Goal: Check status: Check status

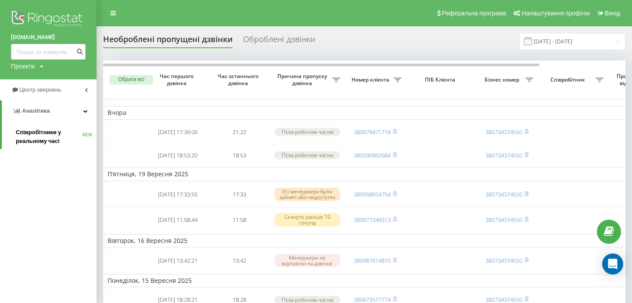
click at [45, 134] on span "Співробітники у реальному часі" at bounding box center [49, 137] width 67 height 18
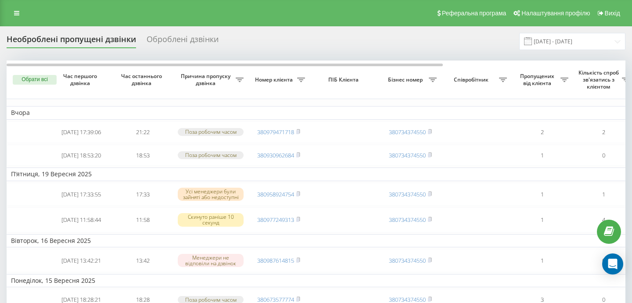
click at [300, 132] on icon at bounding box center [298, 131] width 4 height 5
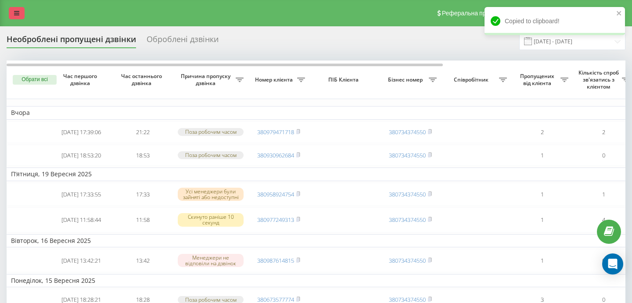
click at [16, 16] on link at bounding box center [17, 13] width 16 height 12
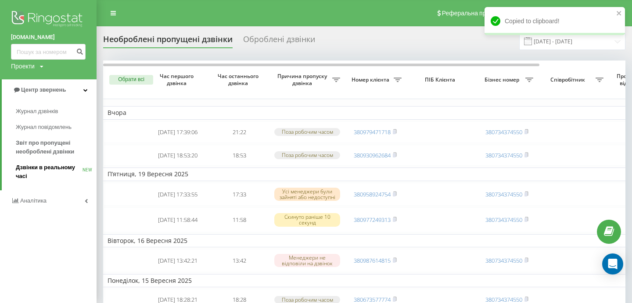
click at [30, 173] on span "Дзвінки в реальному часі" at bounding box center [49, 172] width 67 height 18
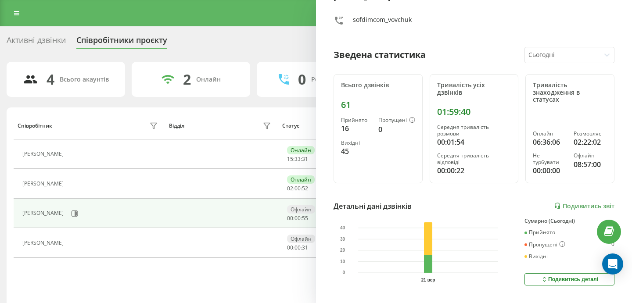
scroll to position [39, 0]
